Goal: Task Accomplishment & Management: Manage account settings

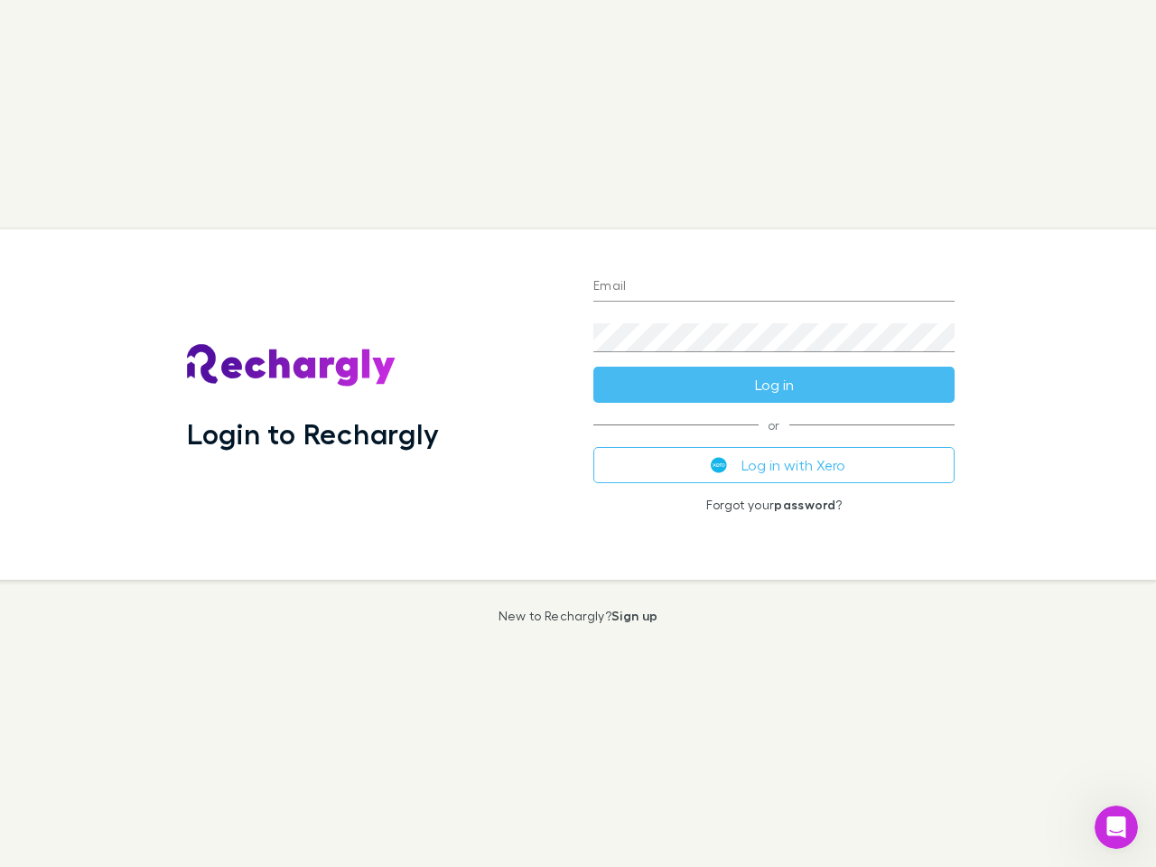
click at [578, 433] on div "Login to Rechargly" at bounding box center [375, 404] width 406 height 350
click at [774, 287] on input "Email" at bounding box center [773, 287] width 361 height 29
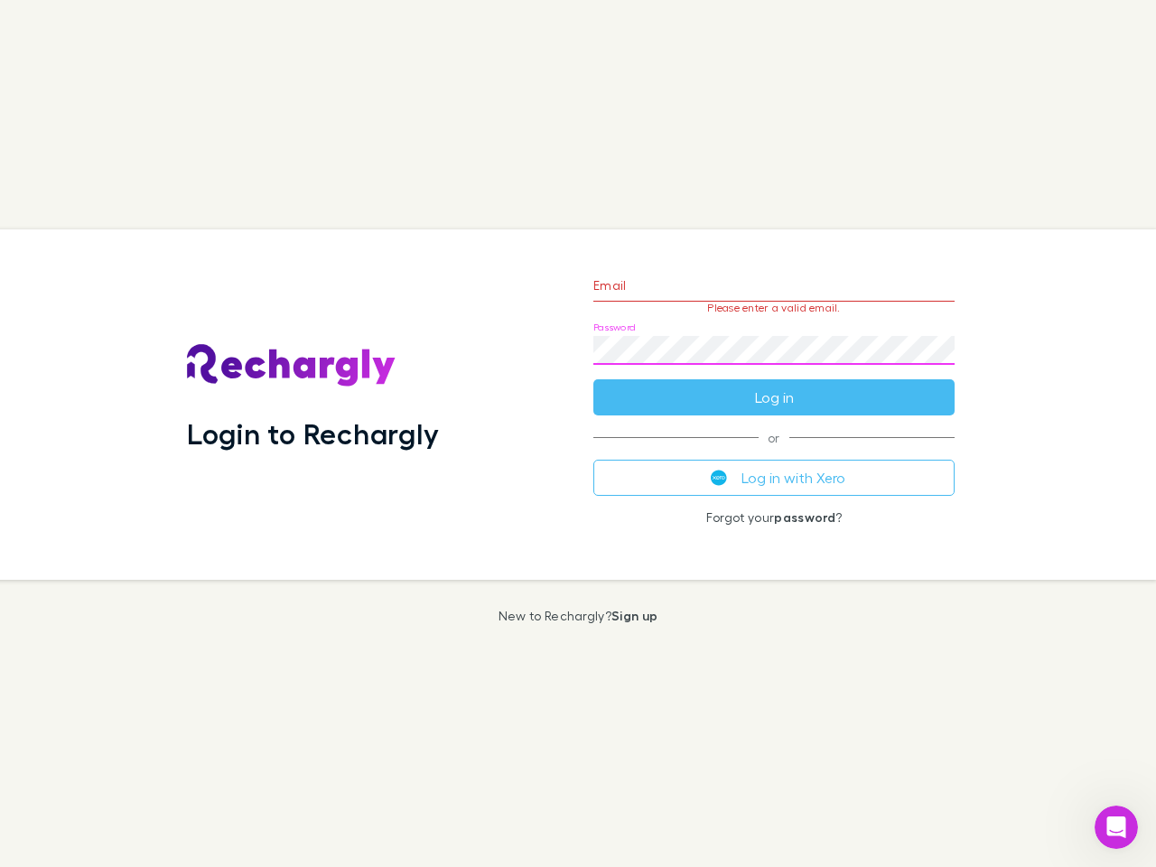
click at [774, 385] on form "Email Please enter a valid email. Password Log in" at bounding box center [773, 336] width 361 height 157
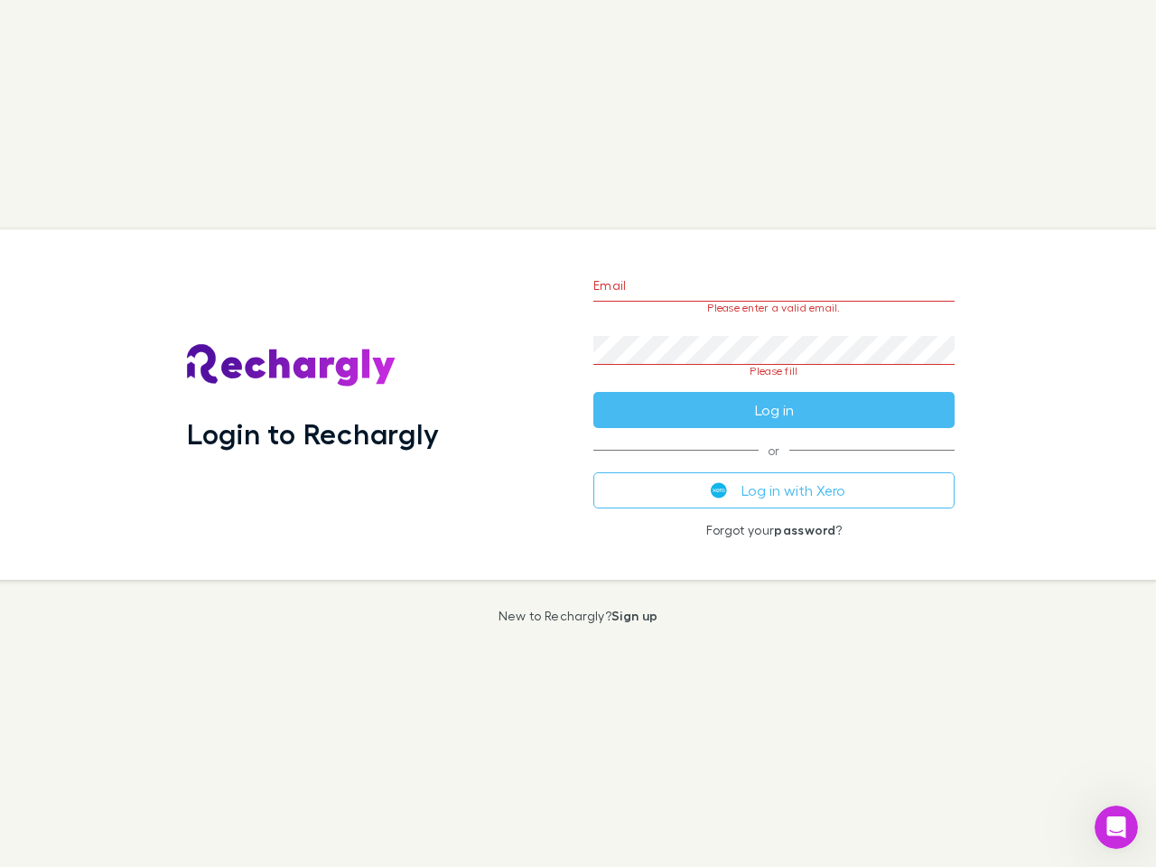
click at [774, 465] on div "Email Please enter a valid email. Password Please fill Log in or Log in with Xe…" at bounding box center [774, 404] width 390 height 350
click at [1116, 827] on icon "Open Intercom Messenger" at bounding box center [1117, 828] width 30 height 30
